Goal: Find specific page/section: Find specific page/section

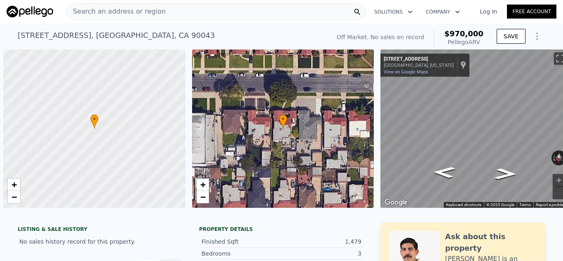
scroll to position [0, 3]
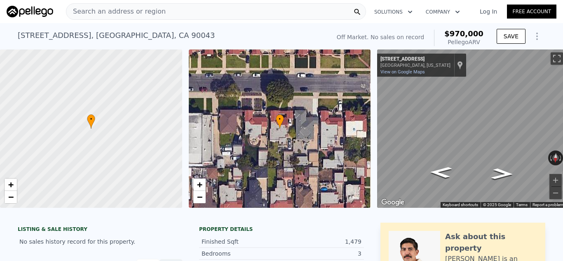
click at [192, 14] on div "Search an address or region" at bounding box center [216, 11] width 300 height 16
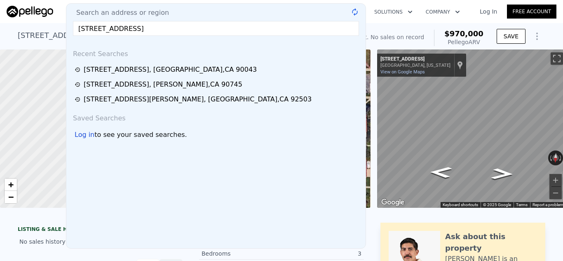
type input "[STREET_ADDRESS]"
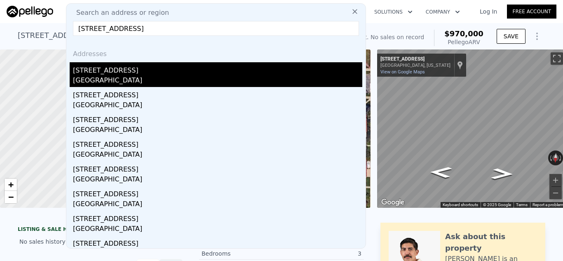
click at [183, 75] on div "[GEOGRAPHIC_DATA]" at bounding box center [217, 81] width 289 height 12
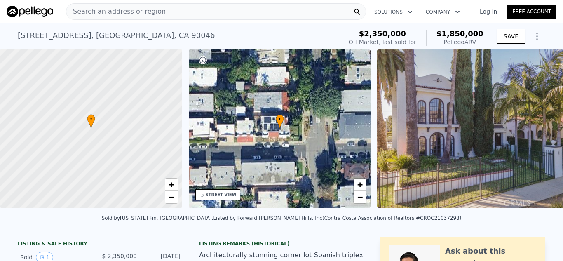
click at [278, 7] on div "Search an address or region" at bounding box center [216, 11] width 300 height 16
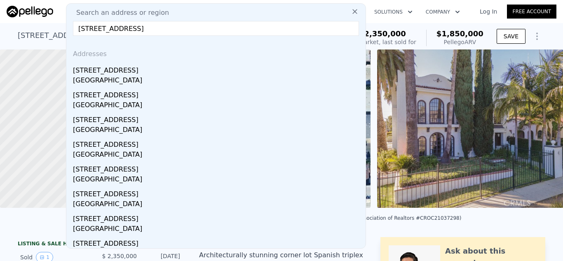
type input "[STREET_ADDRESS]"
drag, startPoint x: 134, startPoint y: 66, endPoint x: 128, endPoint y: 66, distance: 5.8
click at [135, 66] on div "[STREET_ADDRESS]" at bounding box center [217, 68] width 289 height 13
